Goal: Task Accomplishment & Management: Manage account settings

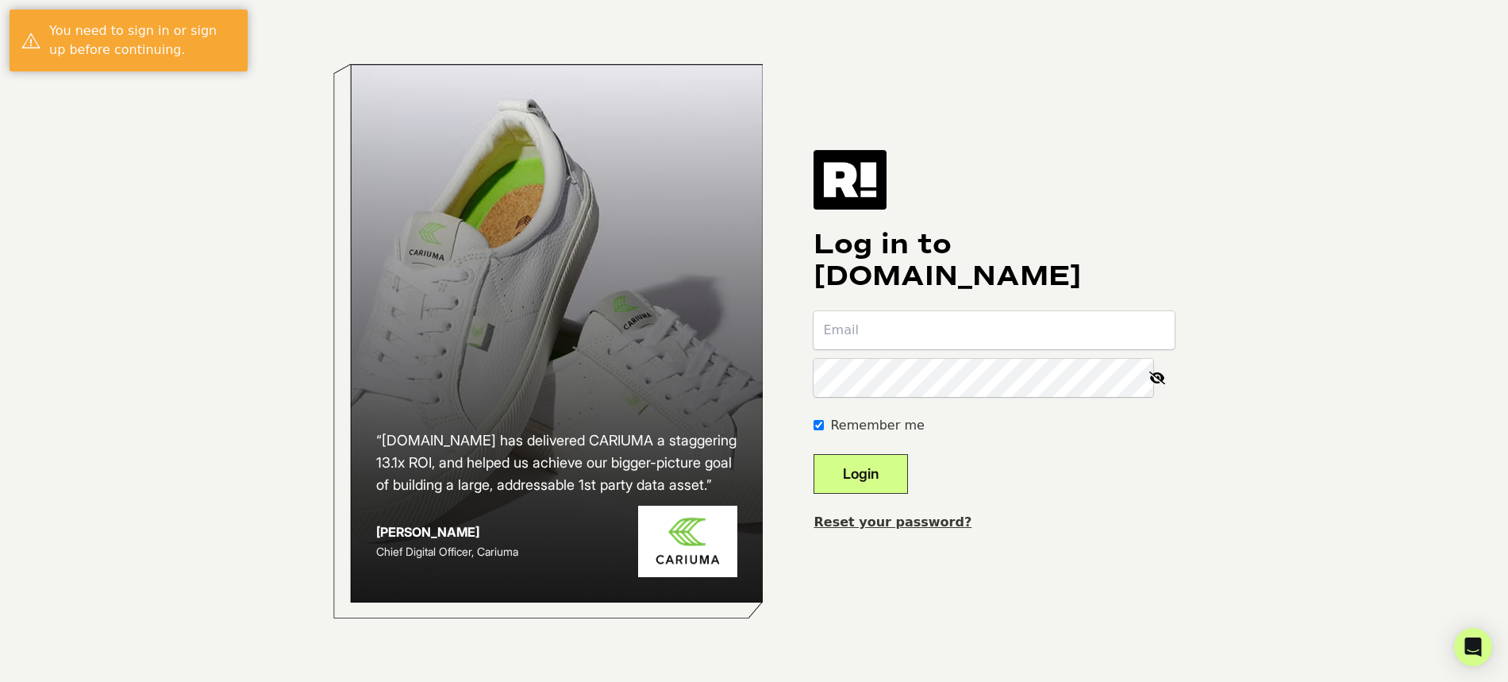
type input "[PERSON_NAME][EMAIL_ADDRESS][DOMAIN_NAME]"
click at [899, 479] on button "Login" at bounding box center [861, 474] width 94 height 40
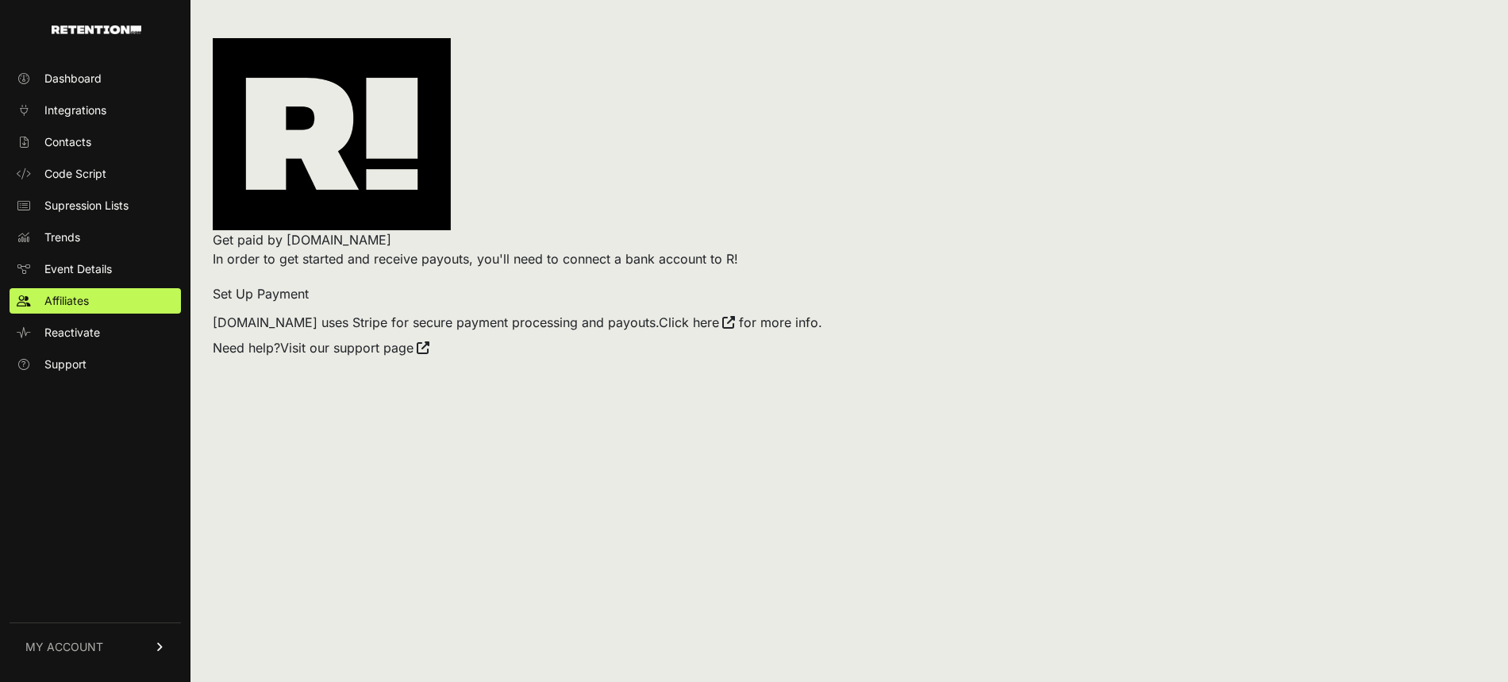
click at [117, 646] on link "MY ACCOUNT" at bounding box center [95, 646] width 171 height 48
click at [63, 594] on span "Billing" at bounding box center [59, 595] width 30 height 16
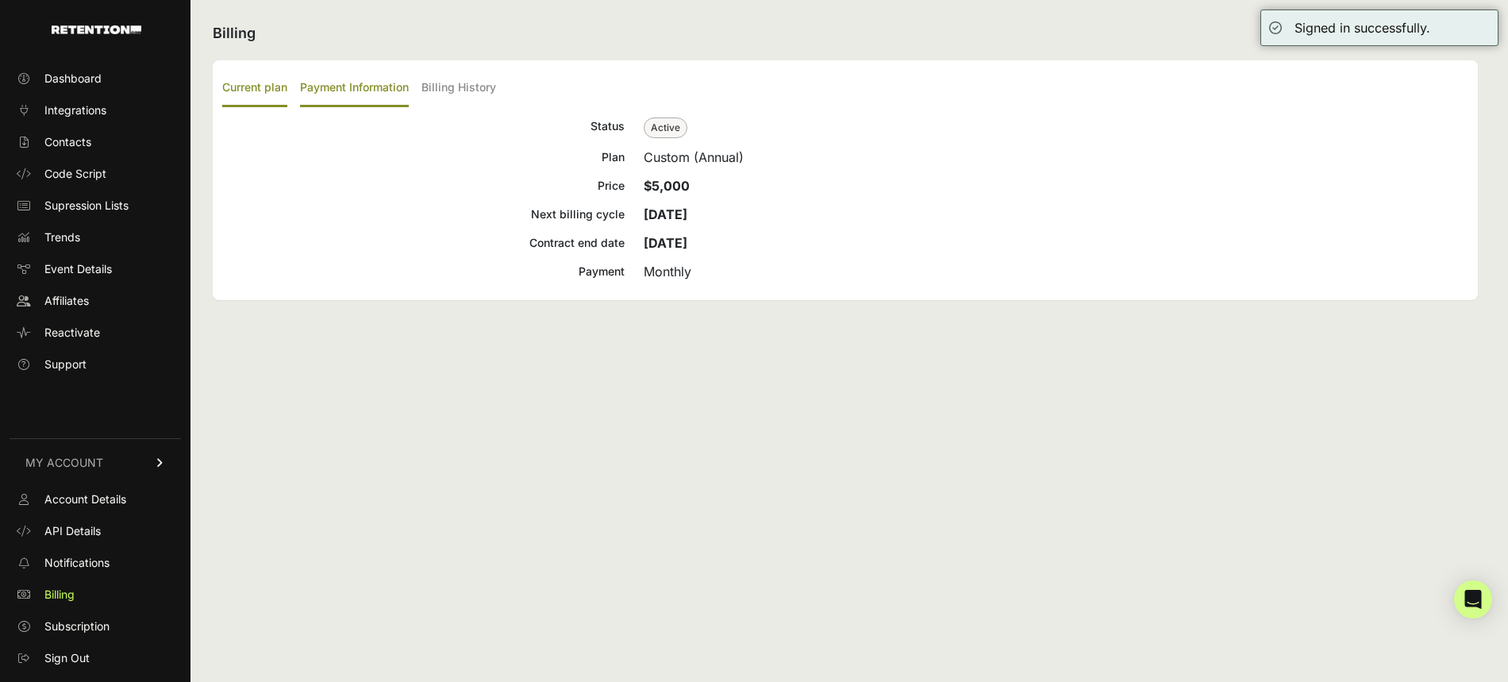
click at [357, 87] on label "Payment Information" at bounding box center [354, 88] width 109 height 37
click at [0, 0] on input "Payment Information" at bounding box center [0, 0] width 0 height 0
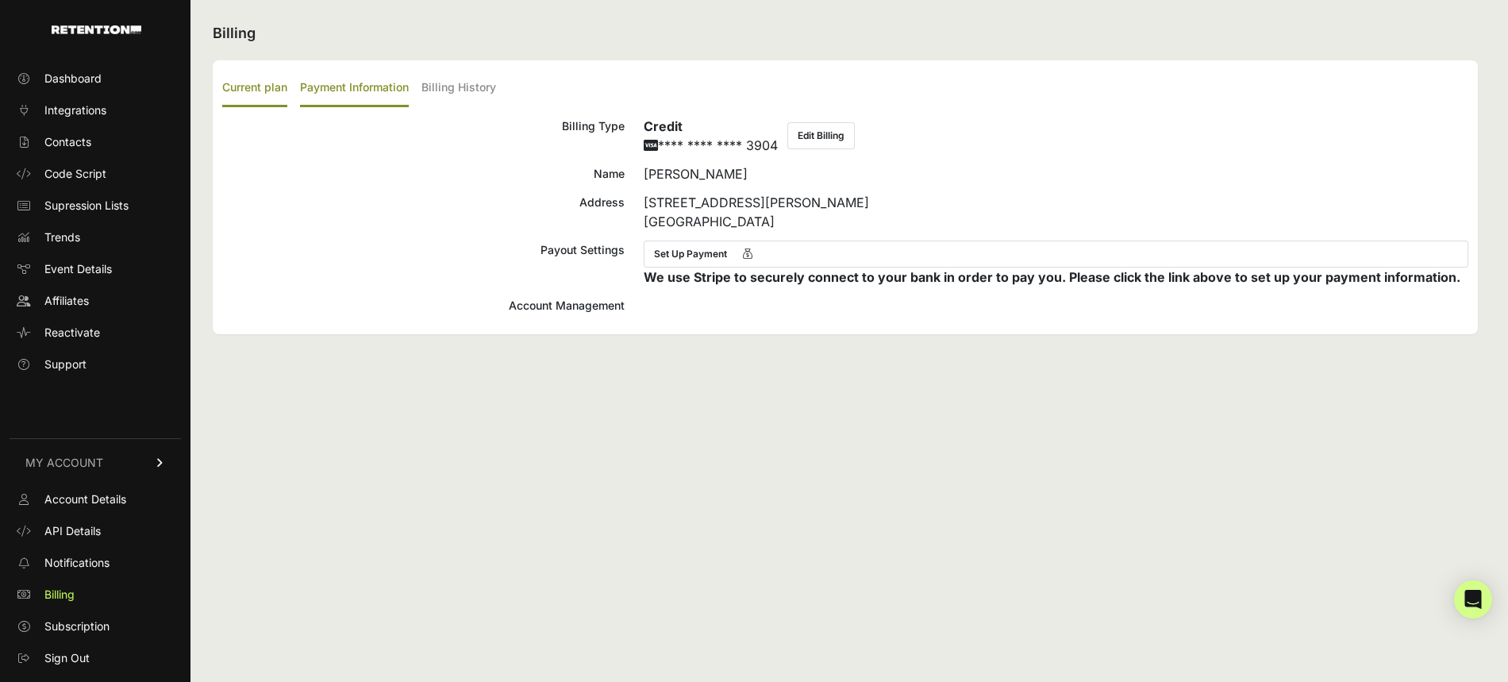
click at [283, 87] on label "Current plan" at bounding box center [254, 88] width 65 height 37
click at [0, 0] on input "Current plan" at bounding box center [0, 0] width 0 height 0
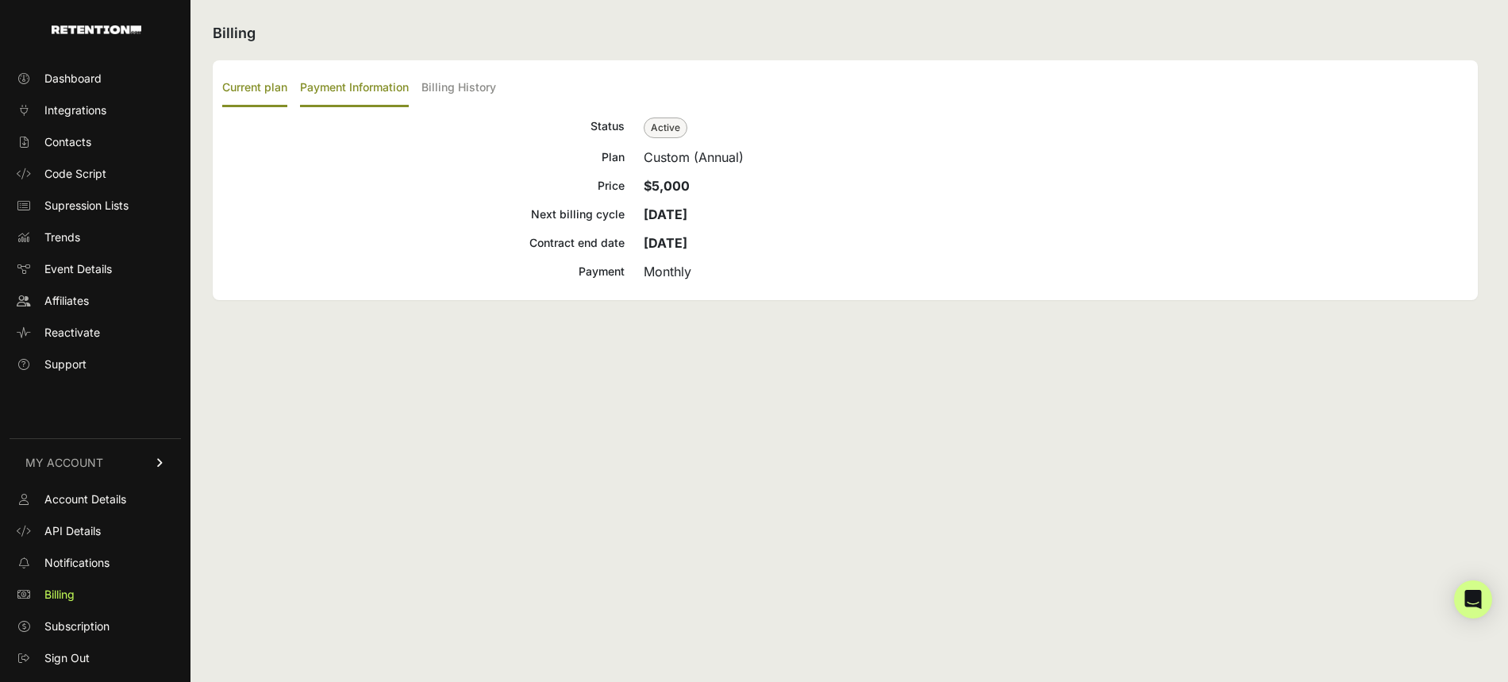
click at [358, 90] on label "Payment Information" at bounding box center [354, 88] width 109 height 37
click at [0, 0] on input "Payment Information" at bounding box center [0, 0] width 0 height 0
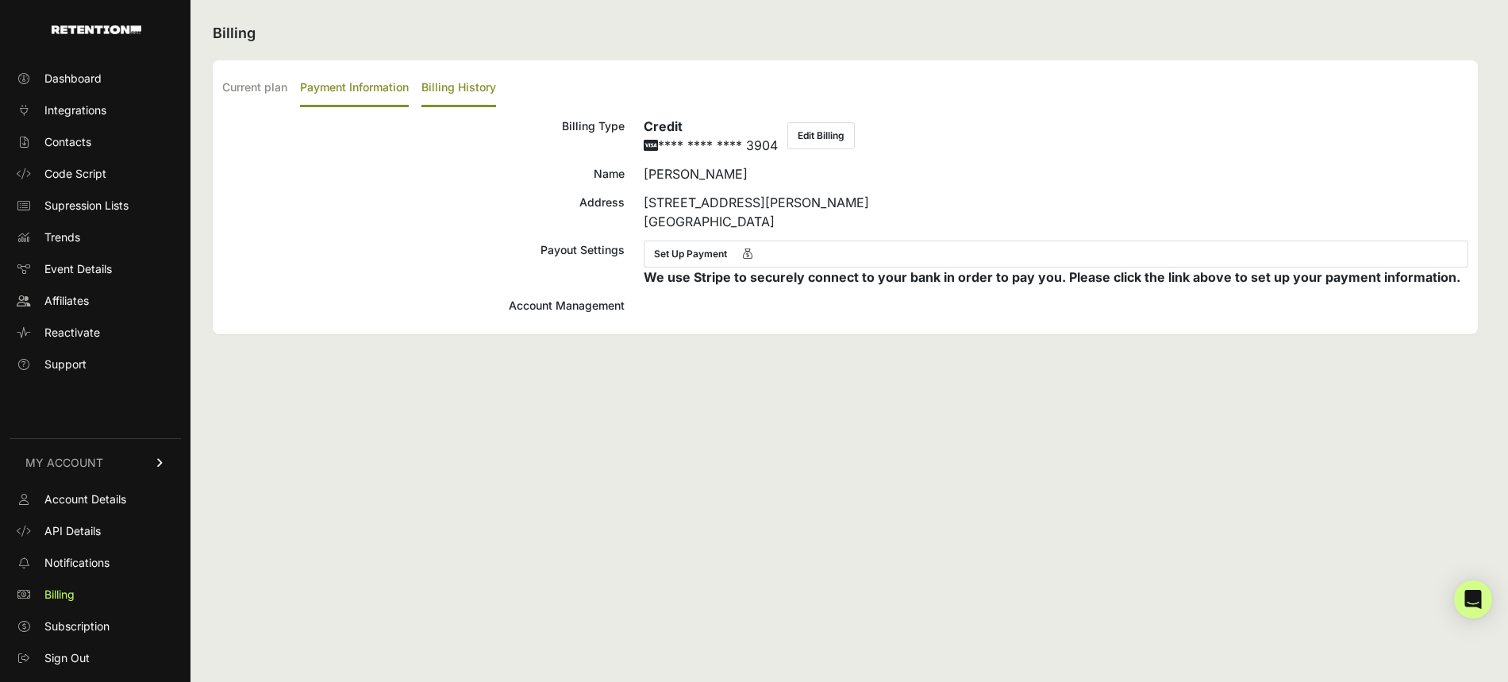
click at [446, 90] on label "Billing History" at bounding box center [459, 88] width 75 height 37
click at [0, 0] on input "Billing History" at bounding box center [0, 0] width 0 height 0
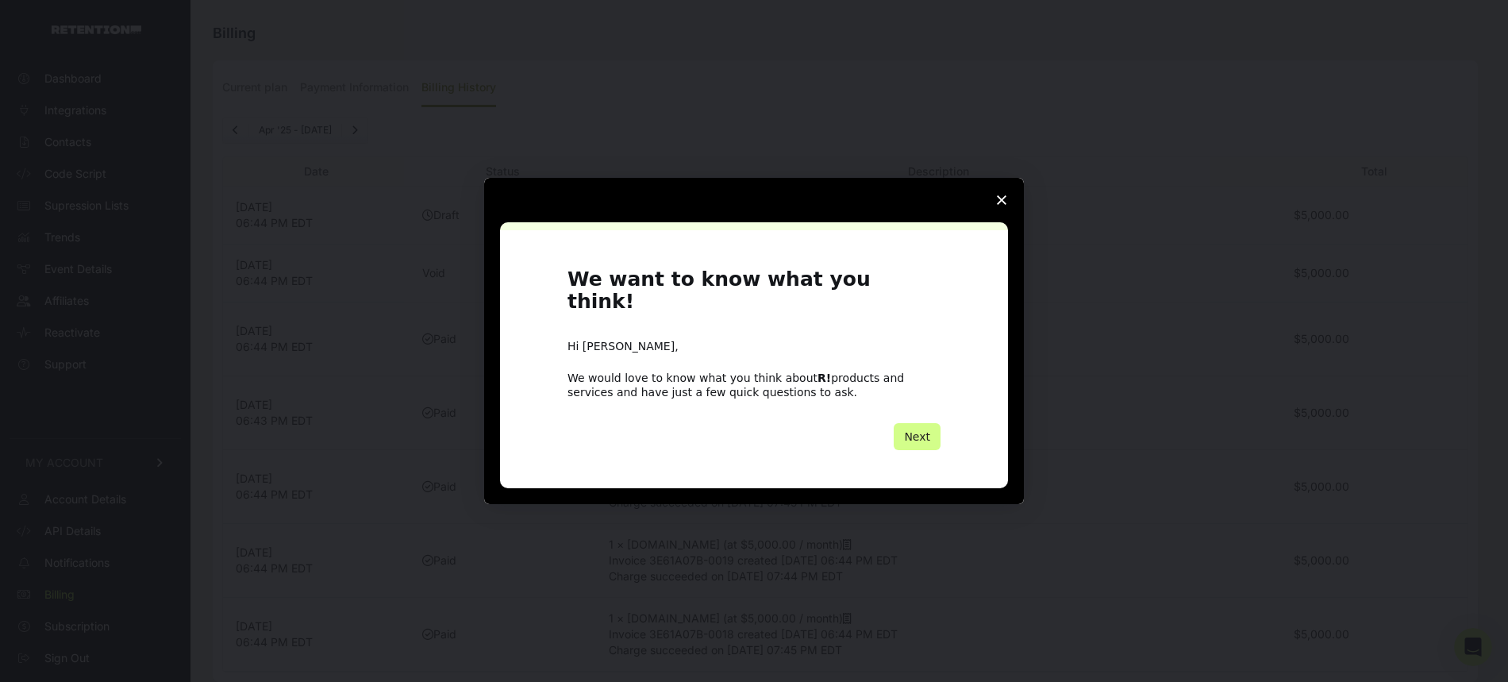
click at [1000, 205] on polygon "Close survey" at bounding box center [1002, 200] width 10 height 10
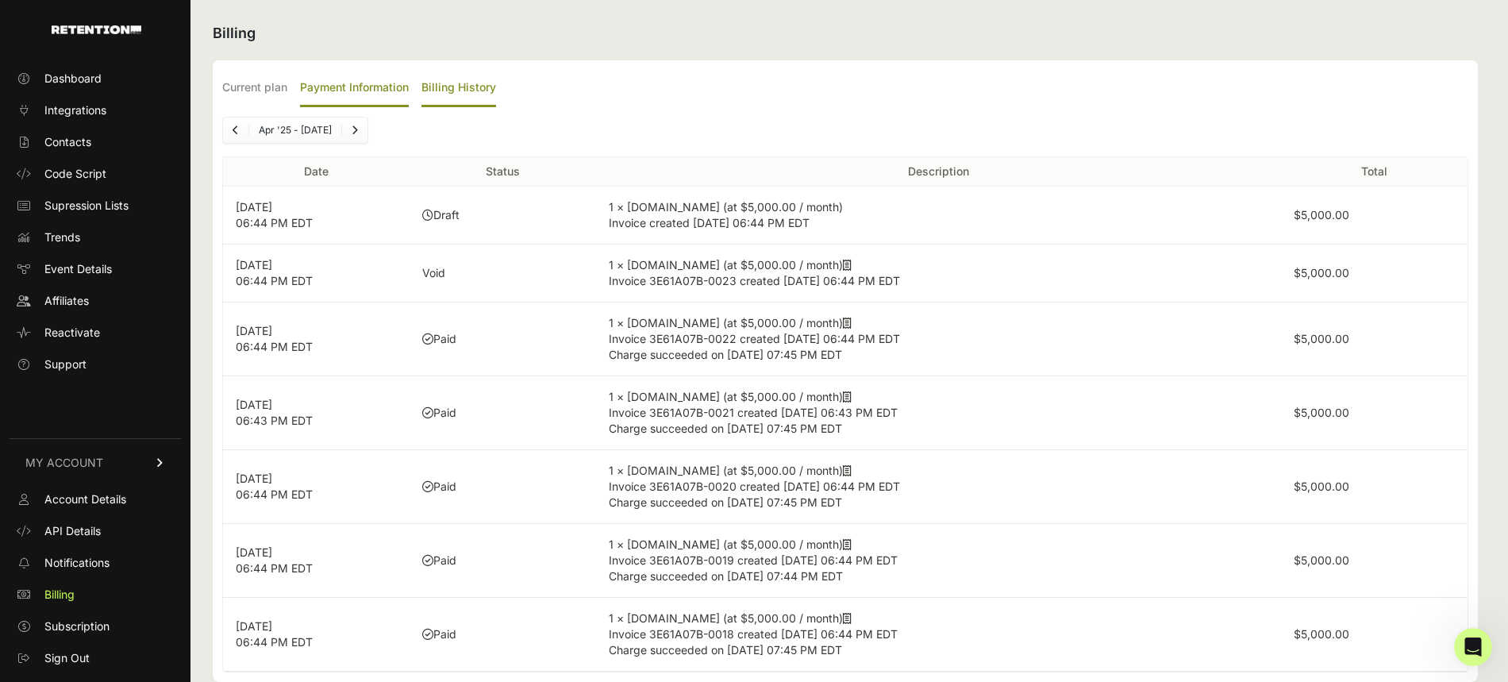
click at [333, 94] on label "Payment Information" at bounding box center [354, 88] width 109 height 37
click at [0, 0] on input "Payment Information" at bounding box center [0, 0] width 0 height 0
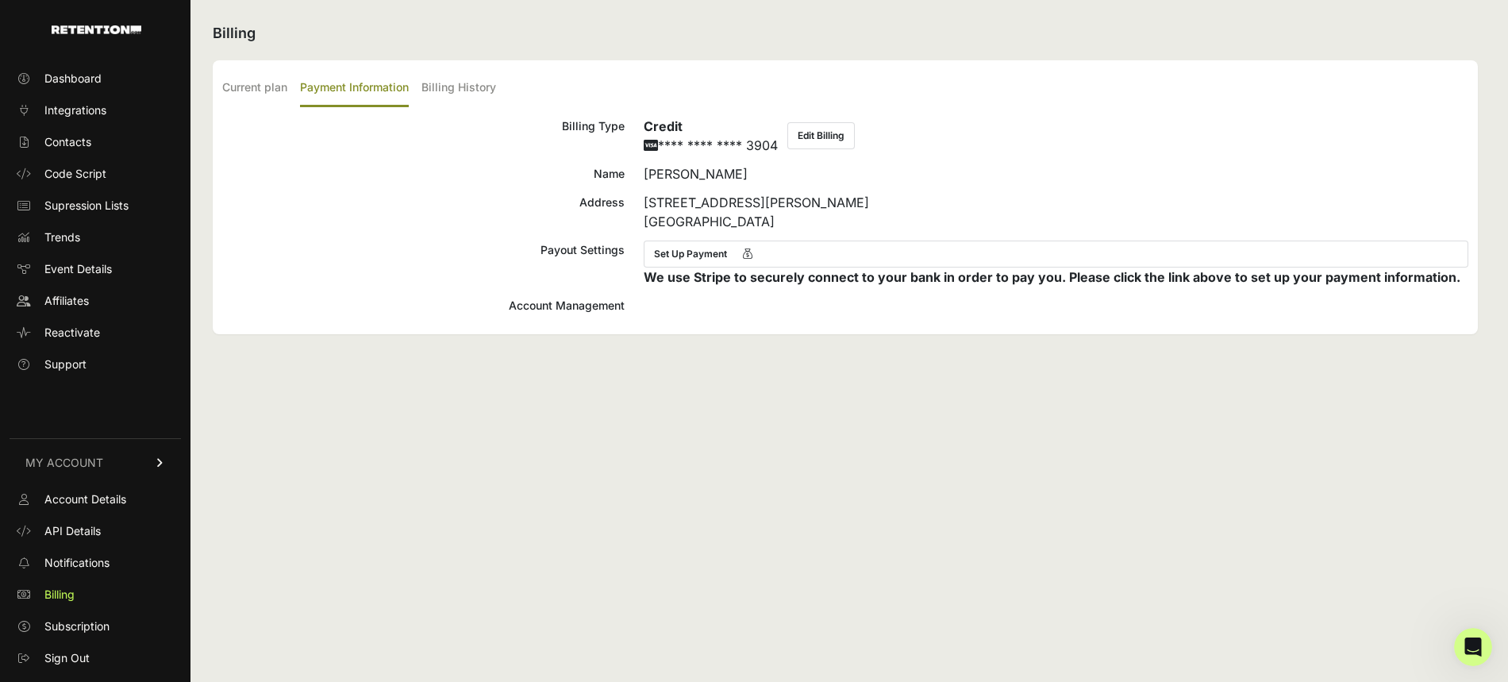
click at [572, 303] on div "Account Management" at bounding box center [423, 305] width 402 height 19
click at [619, 303] on div "Account Management" at bounding box center [423, 305] width 402 height 19
click at [821, 142] on button "Edit Billing" at bounding box center [820, 135] width 67 height 27
